Goal: Task Accomplishment & Management: Complete application form

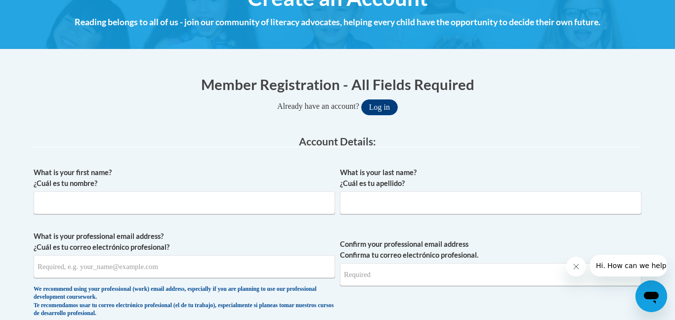
scroll to position [138, 0]
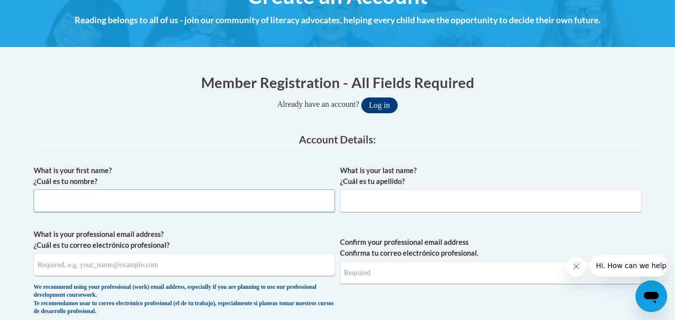
click at [255, 208] on input "What is your first name? ¿Cuál es tu nombre?" at bounding box center [184, 200] width 301 height 23
type input "[PERSON_NAME]"
click at [430, 203] on input "What is your last name? ¿Cuál es tu apellido?" at bounding box center [490, 200] width 301 height 23
type input "[DEMOGRAPHIC_DATA]"
click at [219, 259] on input "What is your professional email address? ¿Cuál es tu correo electrónico profesi…" at bounding box center [184, 264] width 301 height 23
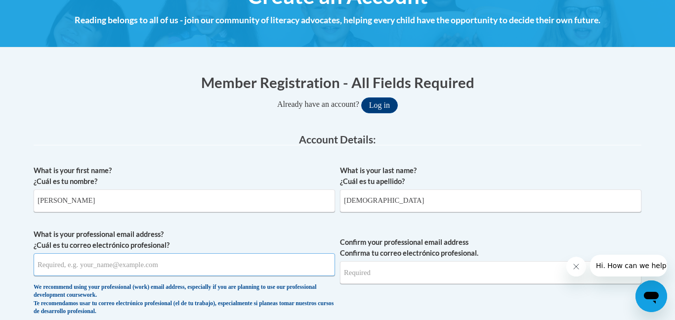
type input "[EMAIL_ADDRESS][PERSON_NAME][DOMAIN_NAME]"
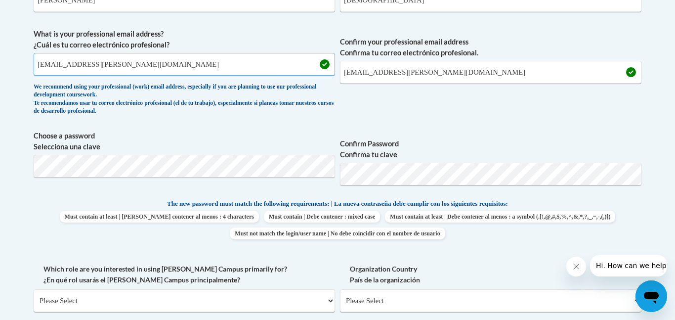
scroll to position [340, 0]
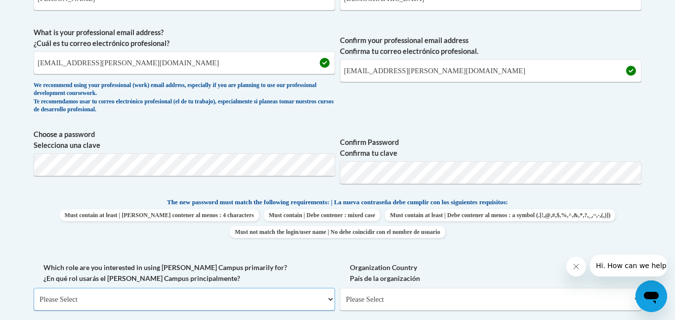
click at [195, 298] on select "Please Select College/University | Colegio/Universidad Community/Nonprofit Part…" at bounding box center [184, 298] width 301 height 23
select select "fbf2d438-af2f-41f8-98f1-81c410e29de3"
click at [34, 287] on select "Please Select College/University | Colegio/Universidad Community/Nonprofit Part…" at bounding box center [184, 298] width 301 height 23
click at [411, 299] on select "Please Select Early Learning/Daycare Teacher/Family Home Care Provider | Maestr…" at bounding box center [490, 298] width 301 height 23
select select "5e2af403-4f2c-4e49-a02f-103e55d7b75b"
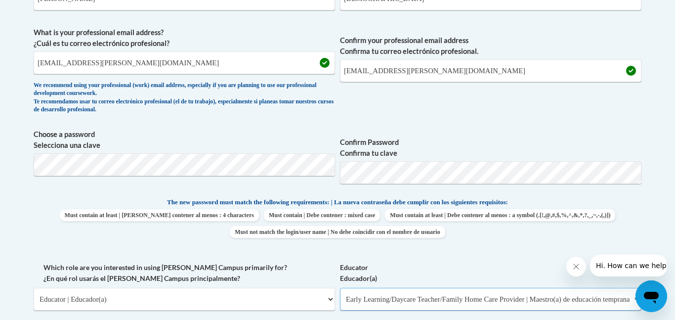
click at [340, 287] on select "Please Select Early Learning/Daycare Teacher/Family Home Care Provider | Maestr…" at bounding box center [490, 298] width 301 height 23
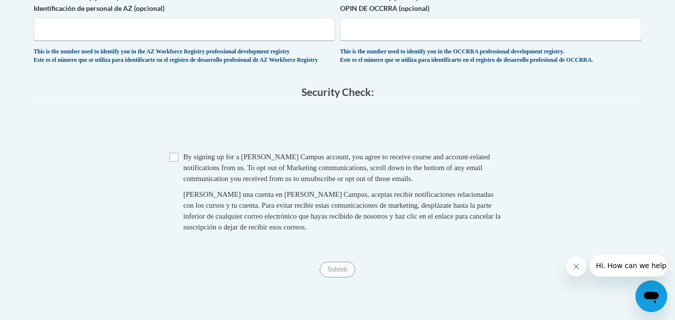
scroll to position [566, 0]
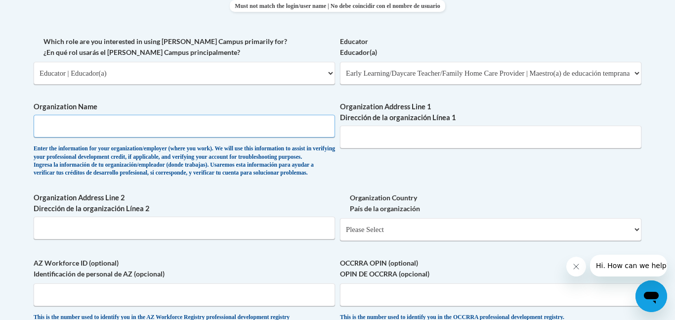
click at [175, 125] on input "Organization Name" at bounding box center [184, 126] width 301 height 23
type input "[PERSON_NAME][GEOGRAPHIC_DATA]"
click at [410, 150] on div "Organization Address Line 1 Dirección de la organización Línea 1" at bounding box center [490, 128] width 301 height 54
click at [415, 137] on input "Organization Address Line 1 Dirección de la organización Línea 1" at bounding box center [490, 136] width 301 height 23
